Goal: Task Accomplishment & Management: Use online tool/utility

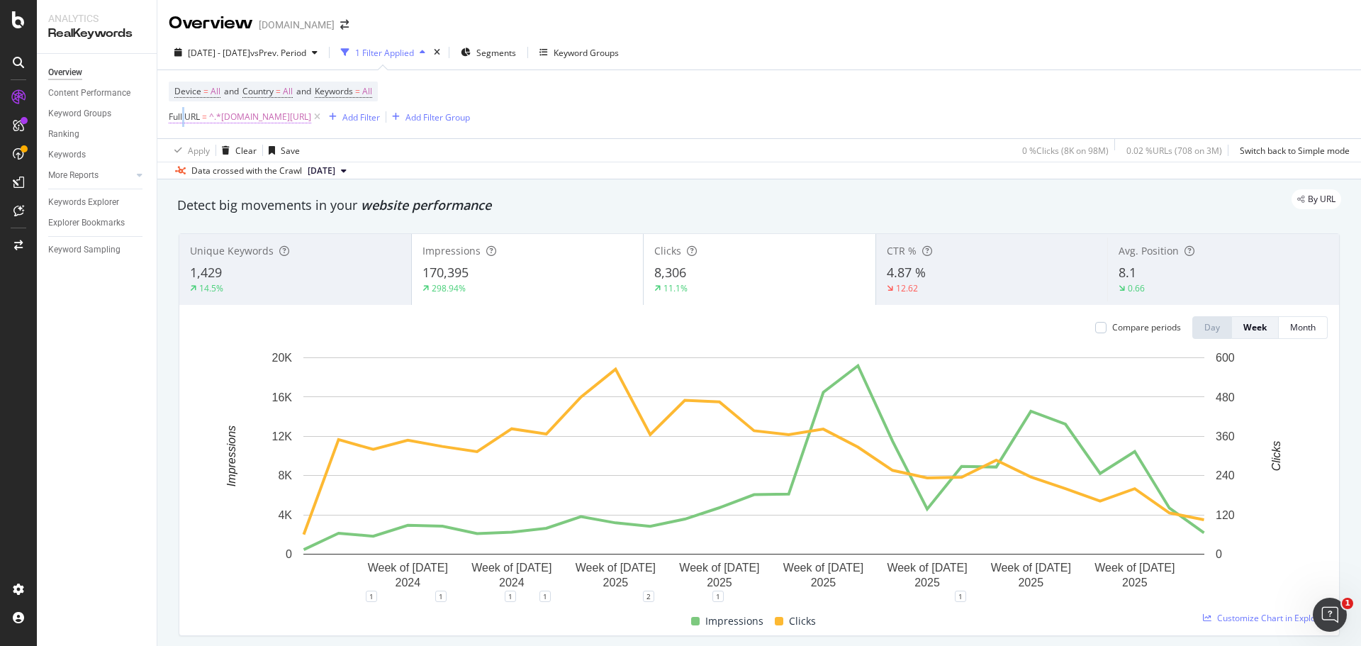
click at [184, 118] on span "Full URL" at bounding box center [184, 117] width 31 height 12
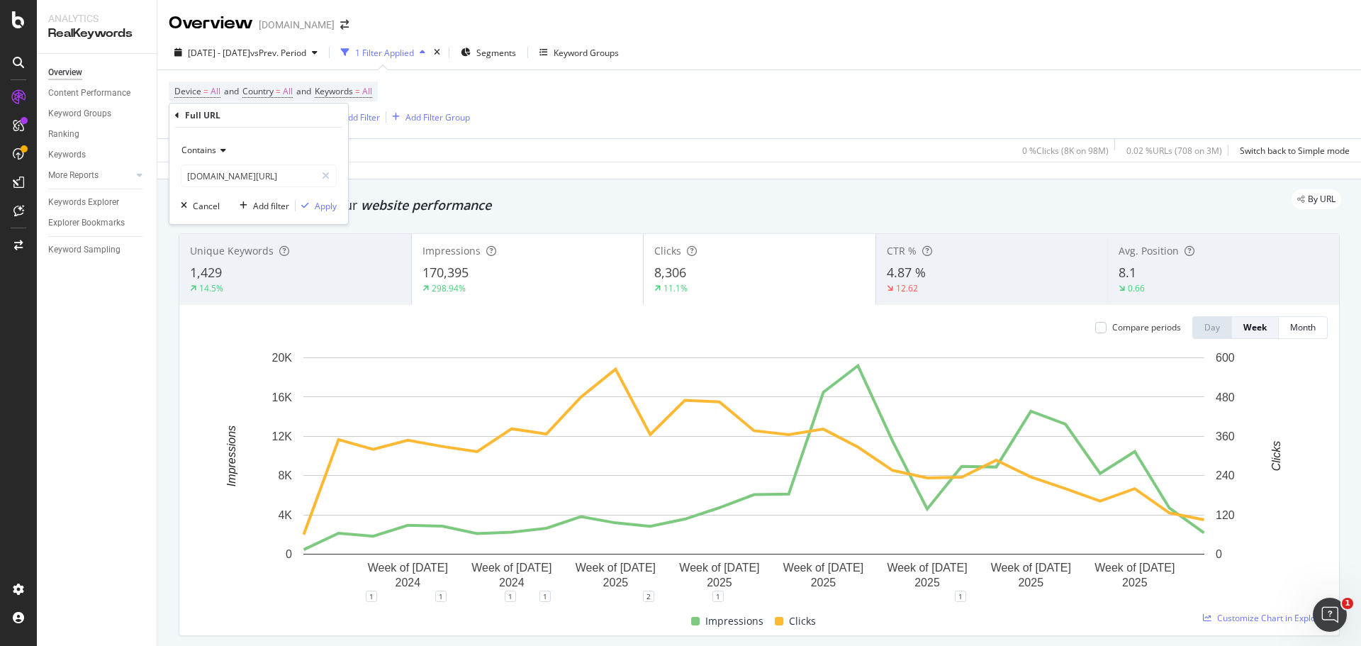
click at [220, 150] on icon at bounding box center [221, 150] width 10 height 9
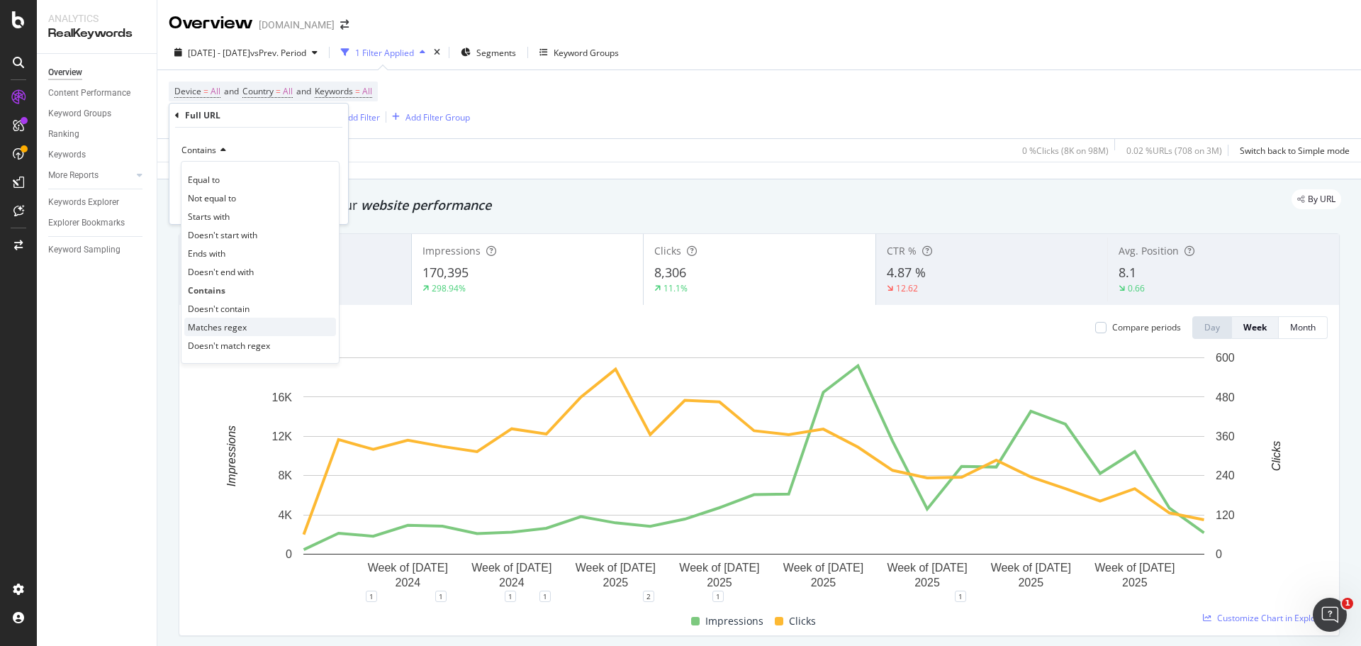
click at [242, 330] on span "Matches regex" at bounding box center [217, 327] width 59 height 12
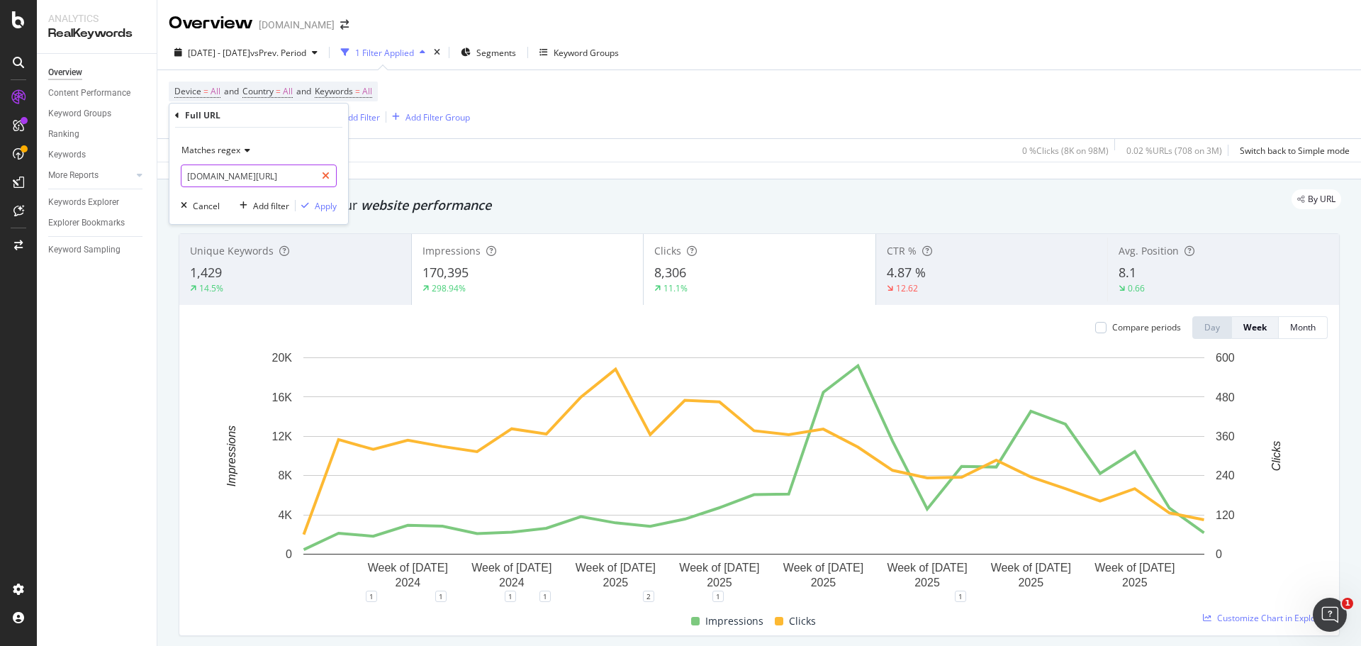
click at [325, 177] on icon at bounding box center [326, 176] width 8 height 10
click at [232, 177] on input "text" at bounding box center [259, 175] width 155 height 23
click at [274, 176] on input "text" at bounding box center [259, 175] width 155 height 23
click at [213, 176] on input "text" at bounding box center [259, 175] width 155 height 23
paste input "5001792765|5001790771|5001792763|5001792767|5001523805|5001523803|5001792707|50…"
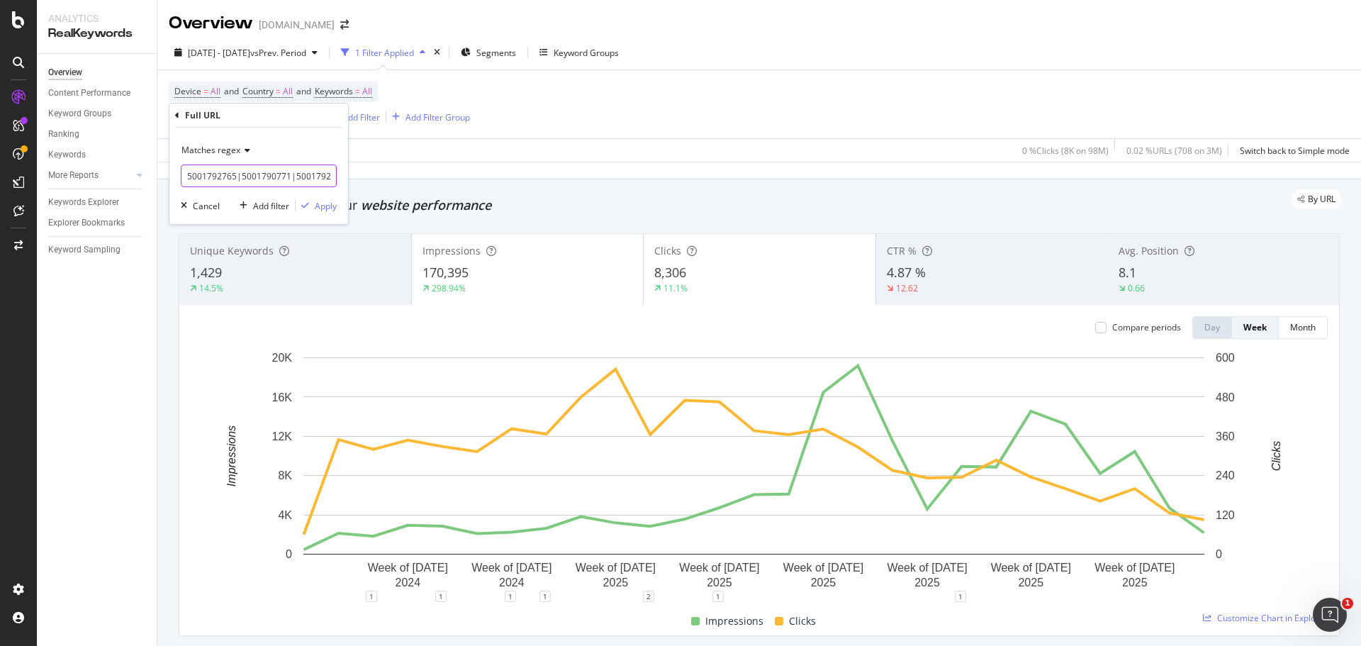
scroll to position [0, 352]
type input "5001792765|5001790771|5001792763|5001792767|5001523805|5001523803|5001792707|50…"
click at [324, 206] on div "Apply" at bounding box center [326, 206] width 22 height 12
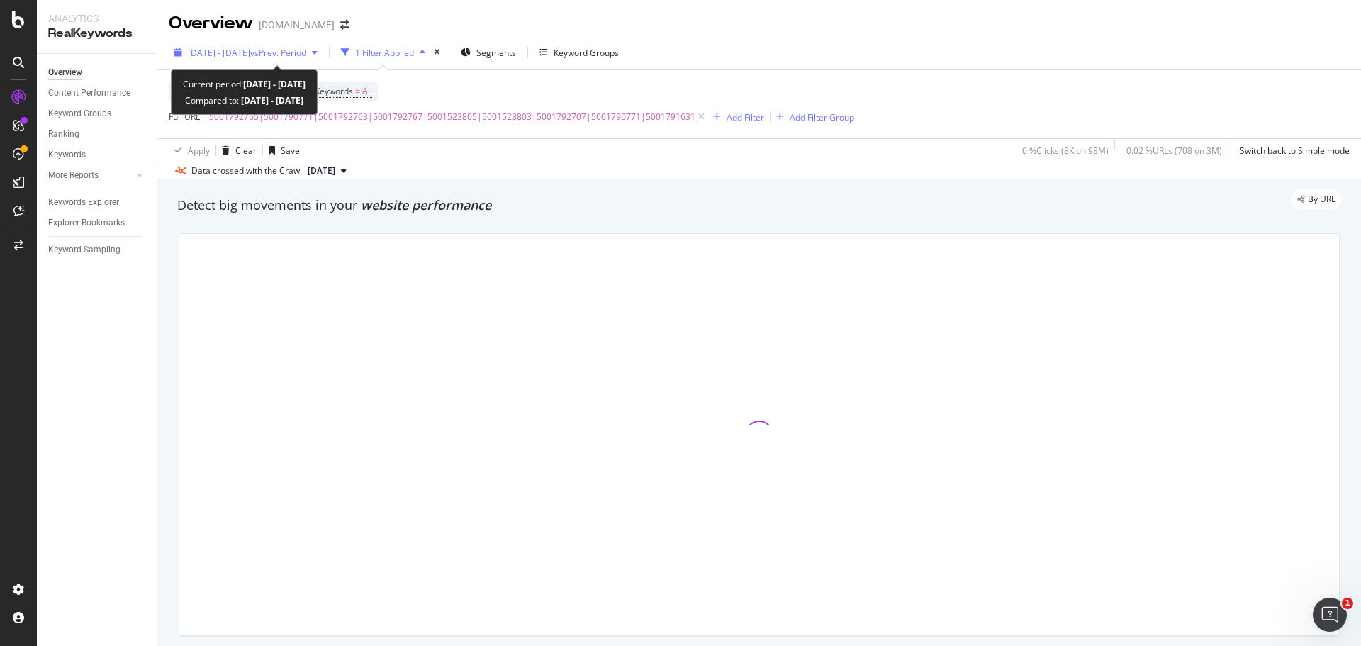
click at [250, 52] on span "[DATE] - [DATE]" at bounding box center [219, 53] width 62 height 12
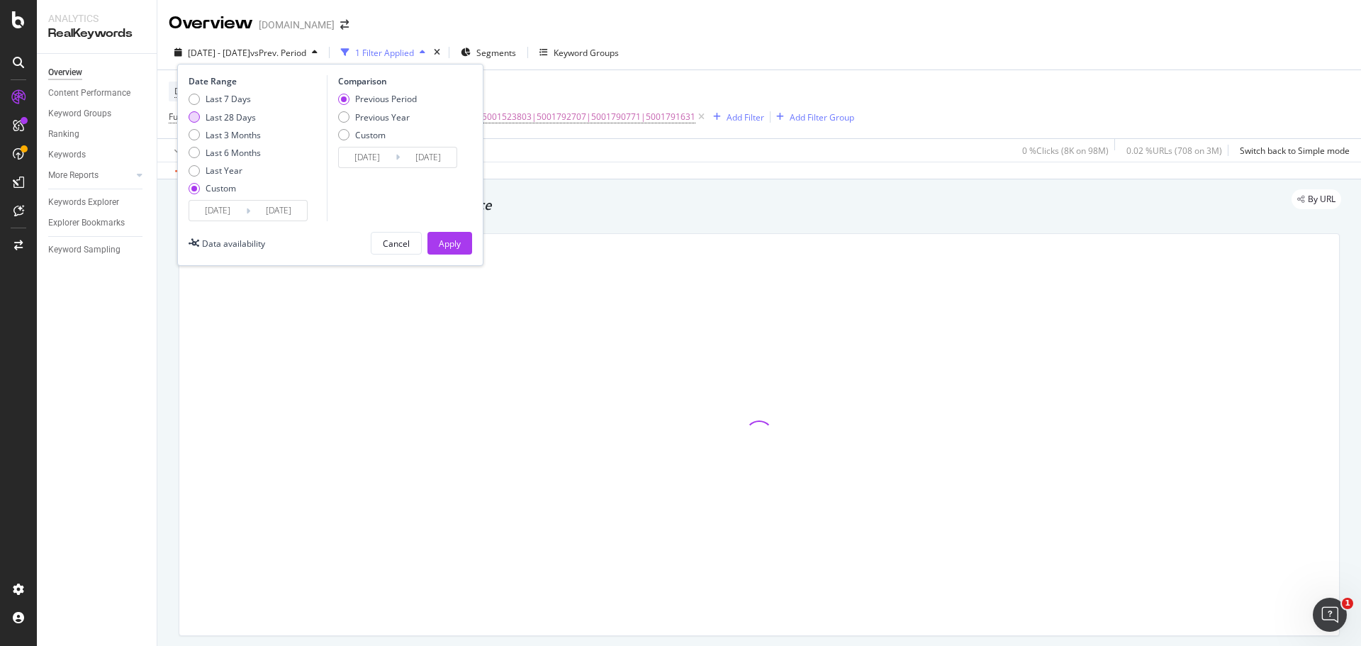
click at [238, 121] on div "Last 28 Days" at bounding box center [231, 117] width 50 height 12
type input "[DATE]"
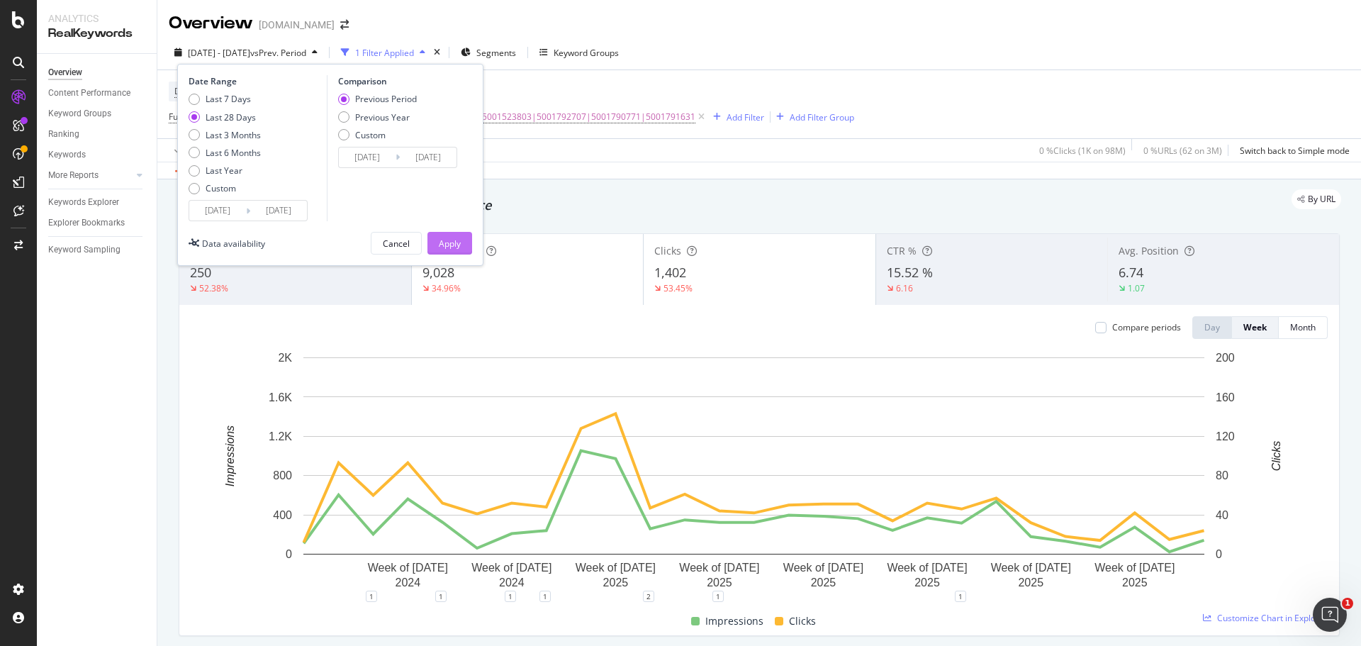
click at [452, 247] on div "Apply" at bounding box center [450, 244] width 22 height 12
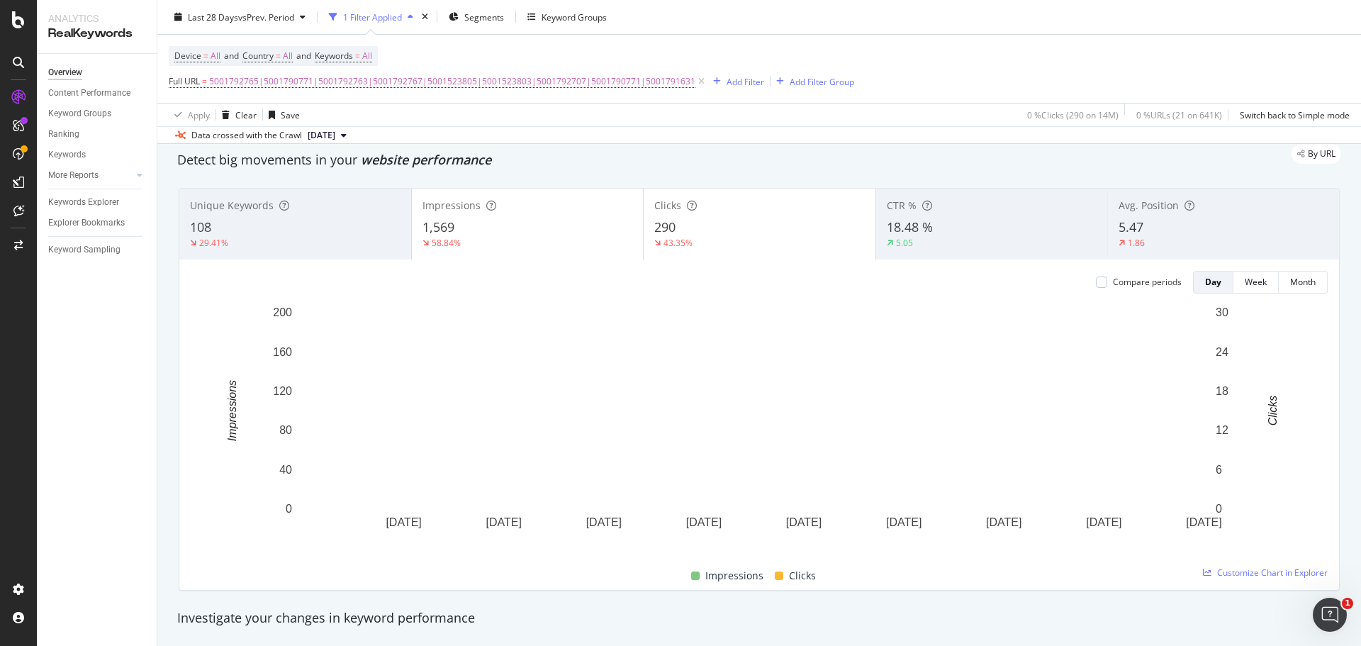
scroll to position [71, 0]
